Goal: Task Accomplishment & Management: Manage account settings

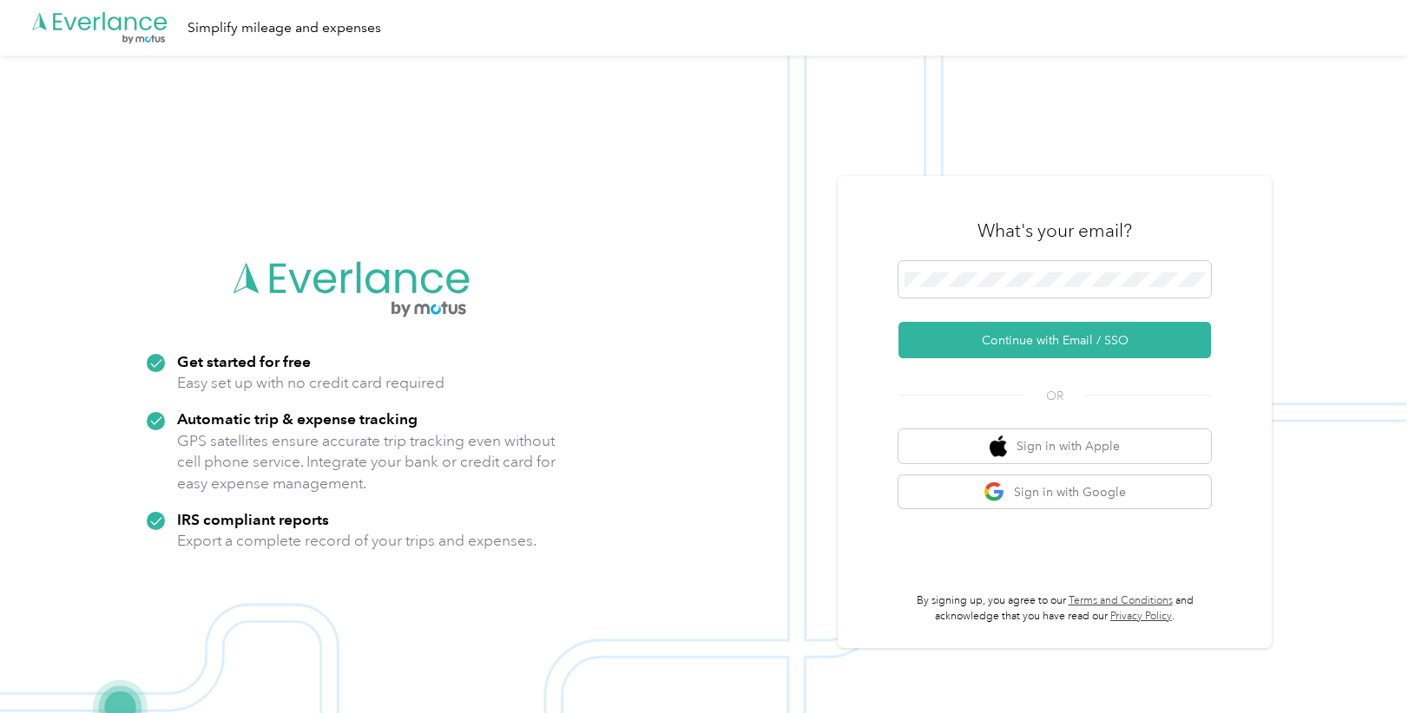
click at [1264, 240] on div "What's your email? Continue with Email / SSO OR Sign in with Apple Sign in with…" at bounding box center [1054, 412] width 434 height 472
click at [898, 322] on button "Continue with Email / SSO" at bounding box center [1054, 340] width 312 height 36
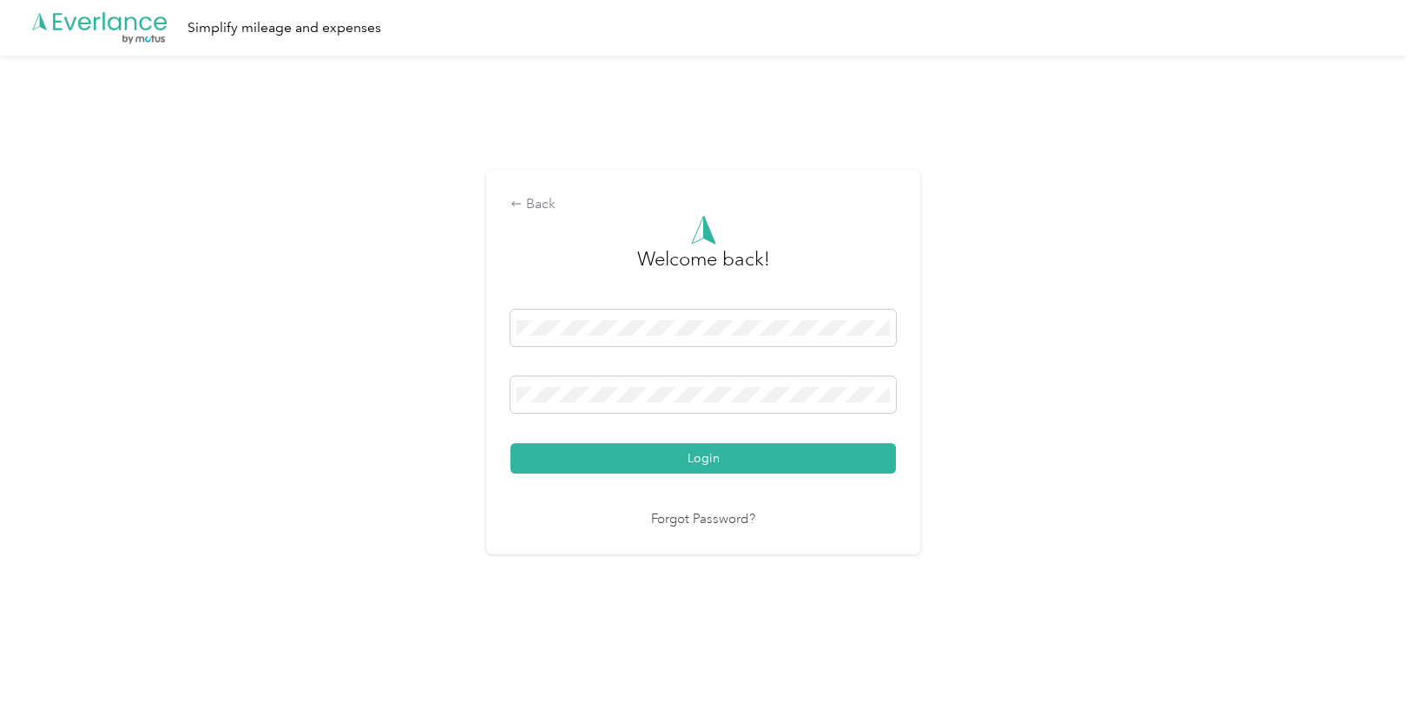
click at [510, 443] on button "Login" at bounding box center [702, 458] width 385 height 30
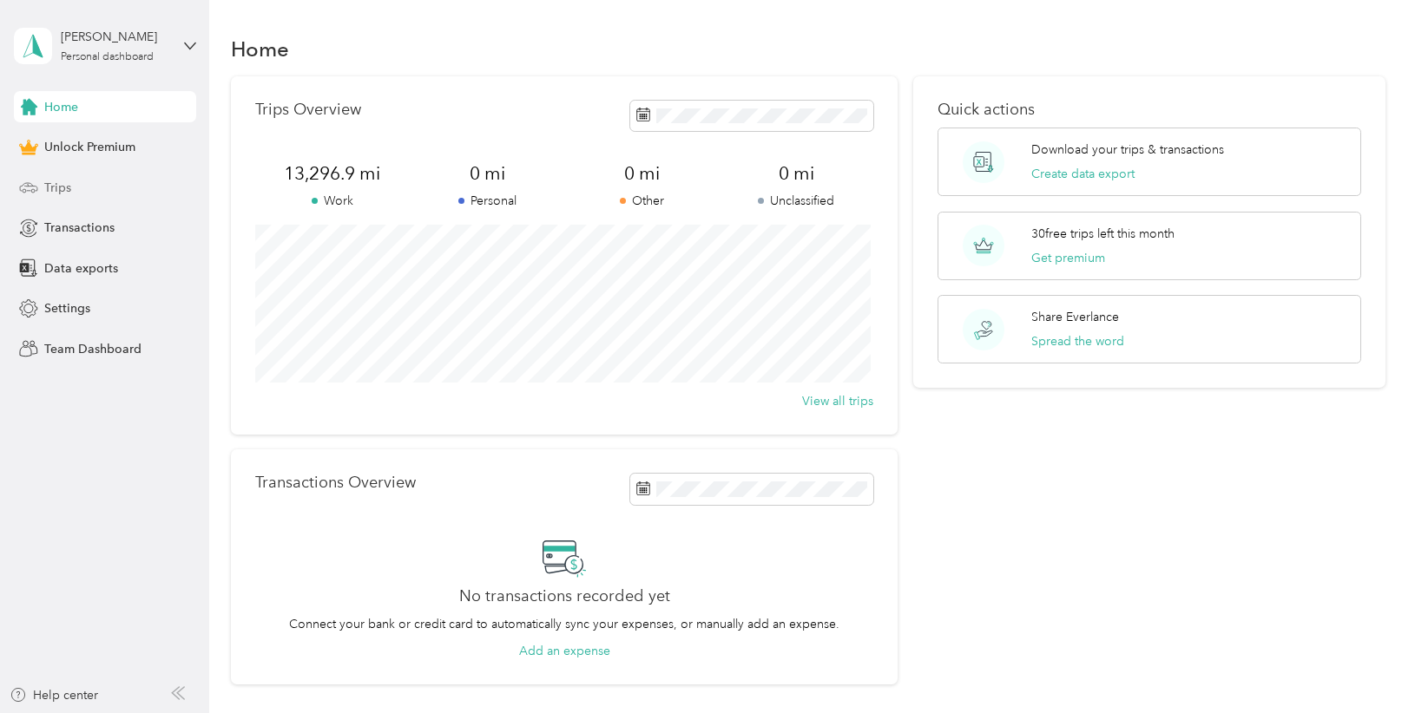
click at [59, 187] on span "Trips" at bounding box center [57, 188] width 27 height 18
